Goal: Task Accomplishment & Management: Manage account settings

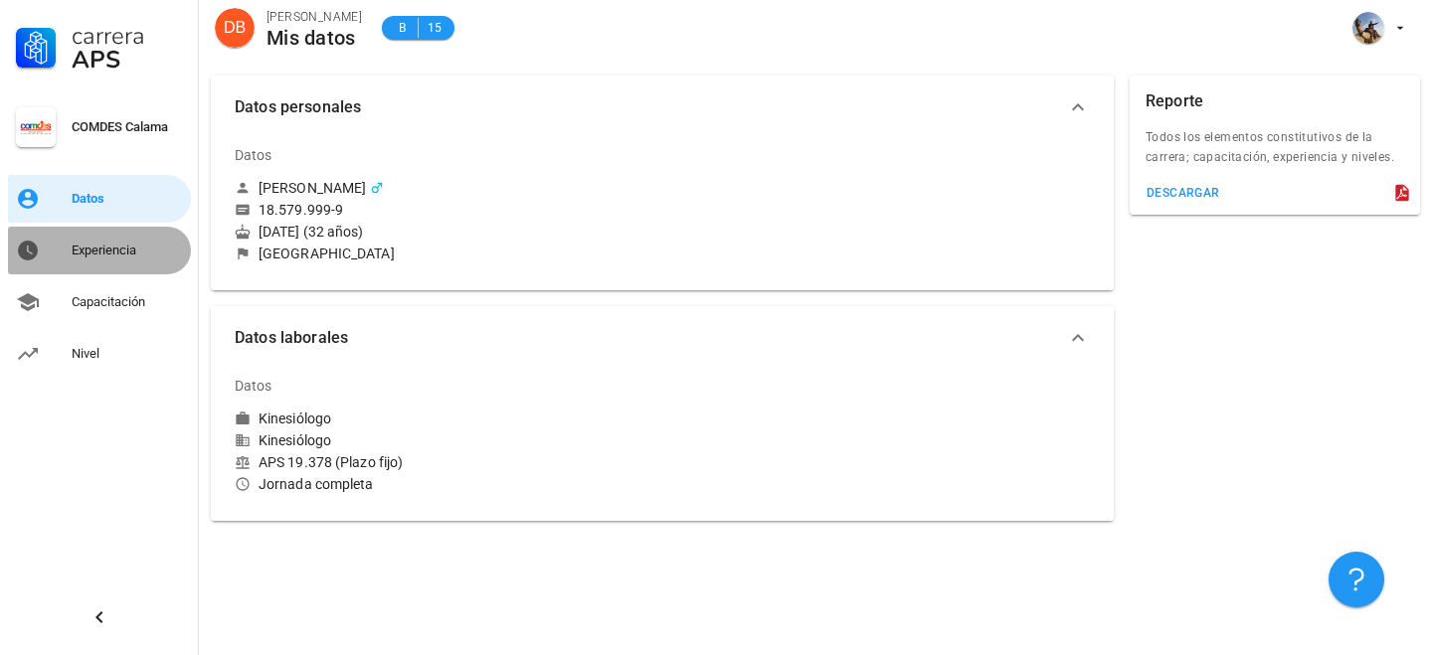
click at [122, 252] on div "Experiencia" at bounding box center [127, 251] width 111 height 16
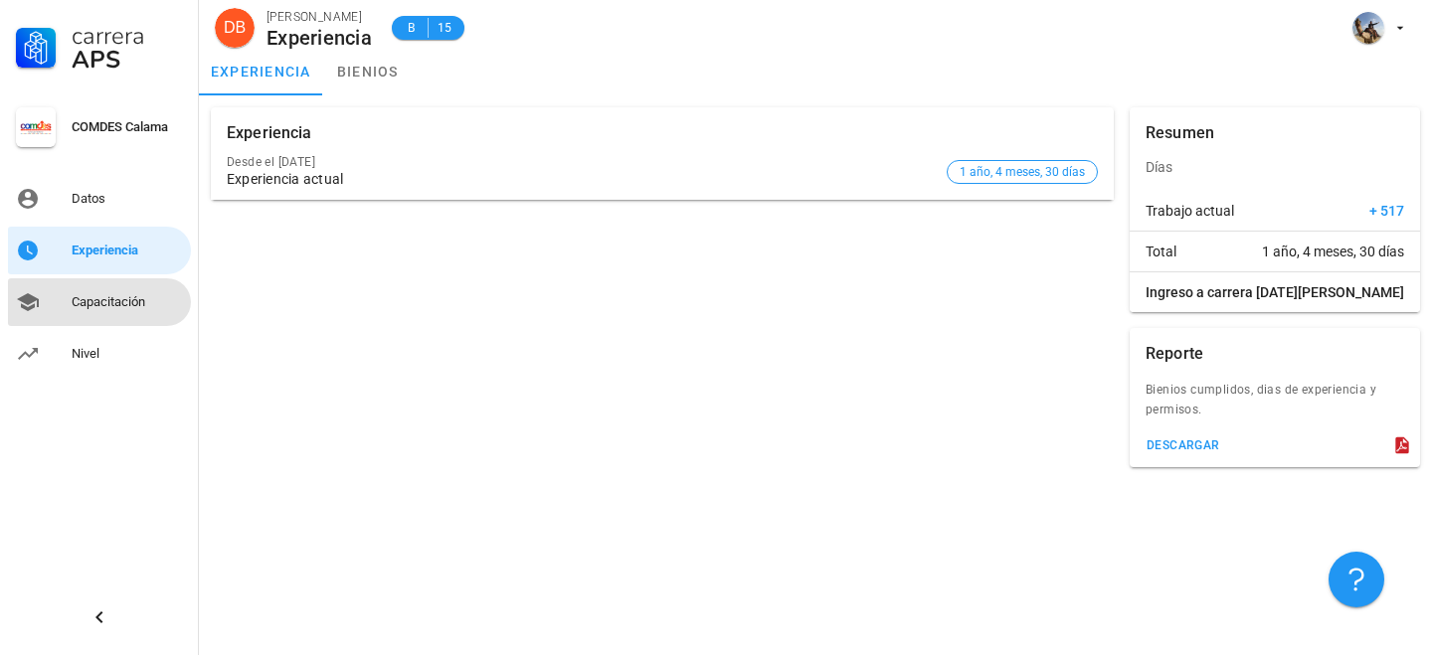
click at [121, 289] on div "Capacitación" at bounding box center [127, 302] width 111 height 32
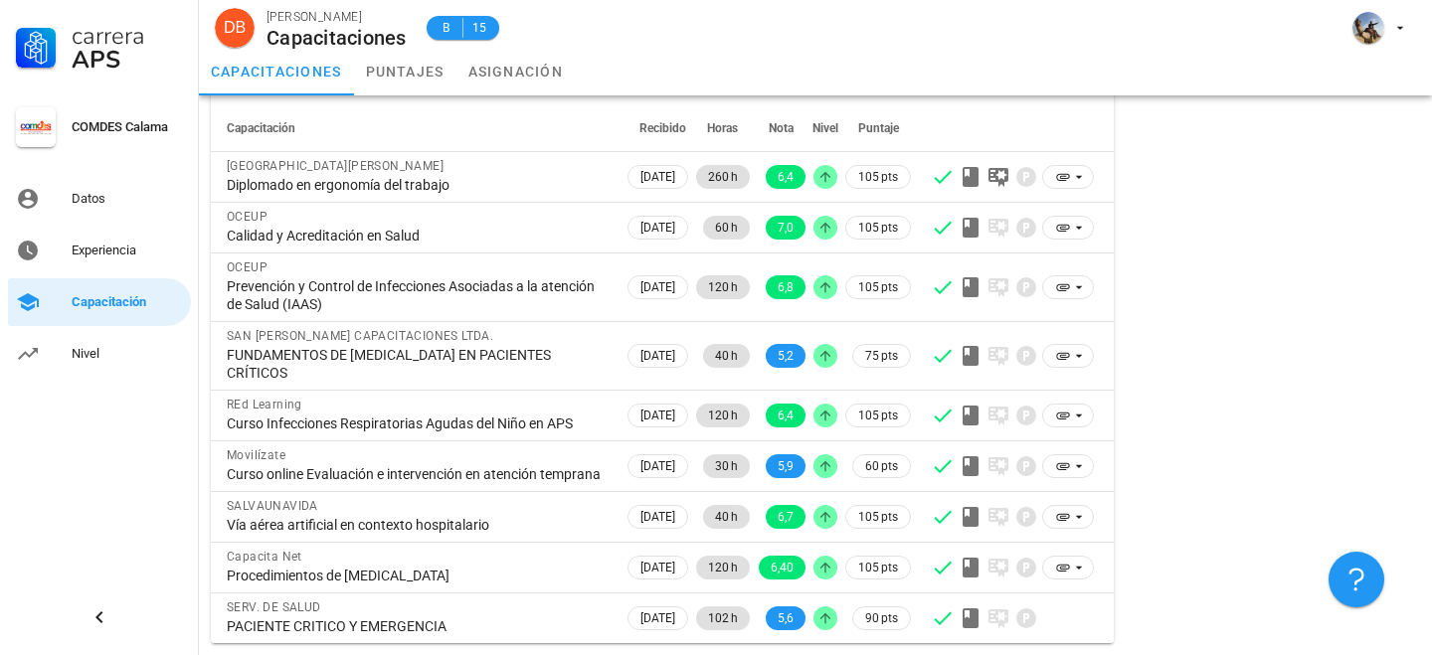
scroll to position [152, 0]
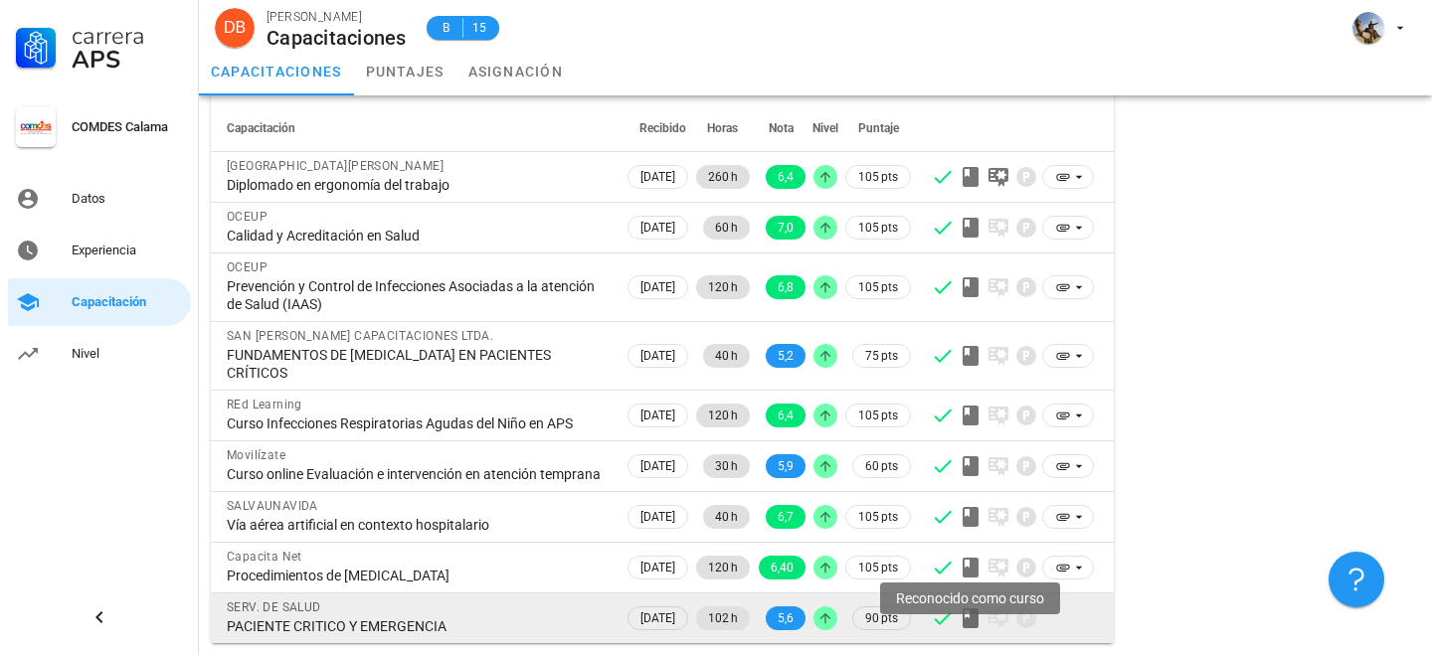
click at [973, 621] on icon at bounding box center [970, 618] width 16 height 20
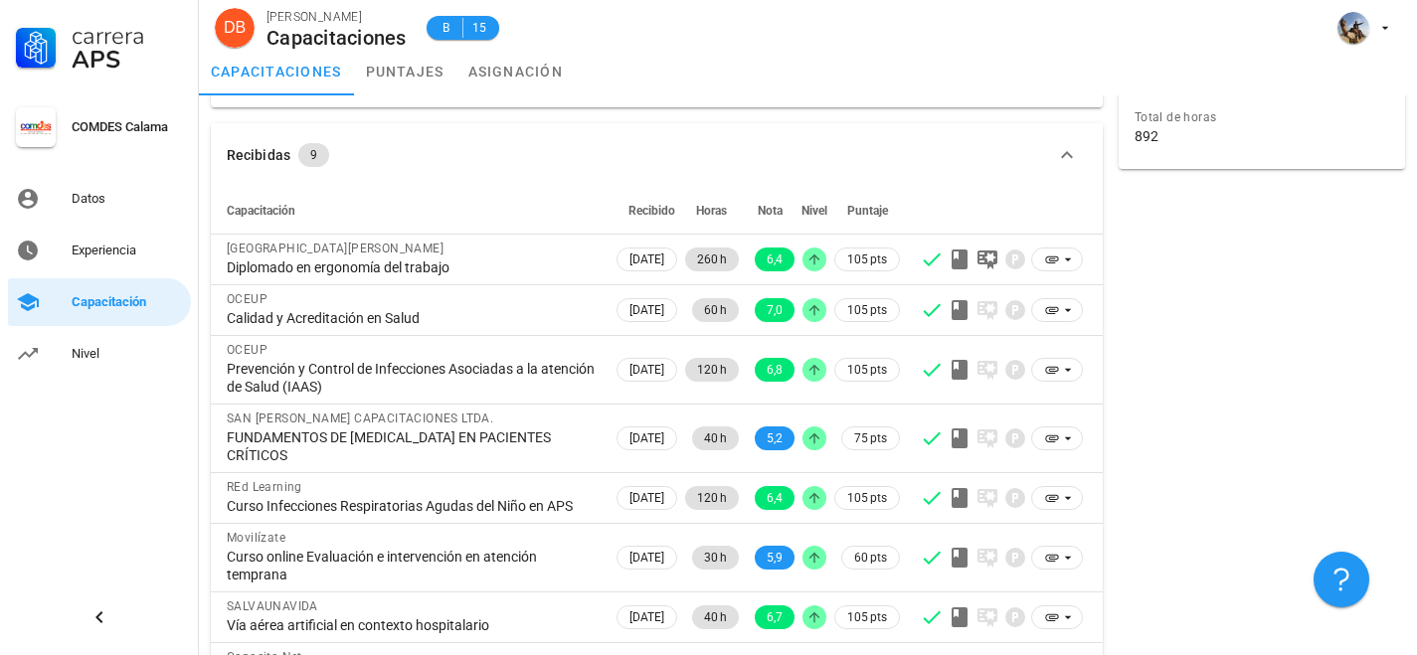
scroll to position [0, 0]
